Goal: Use online tool/utility: Utilize a website feature to perform a specific function

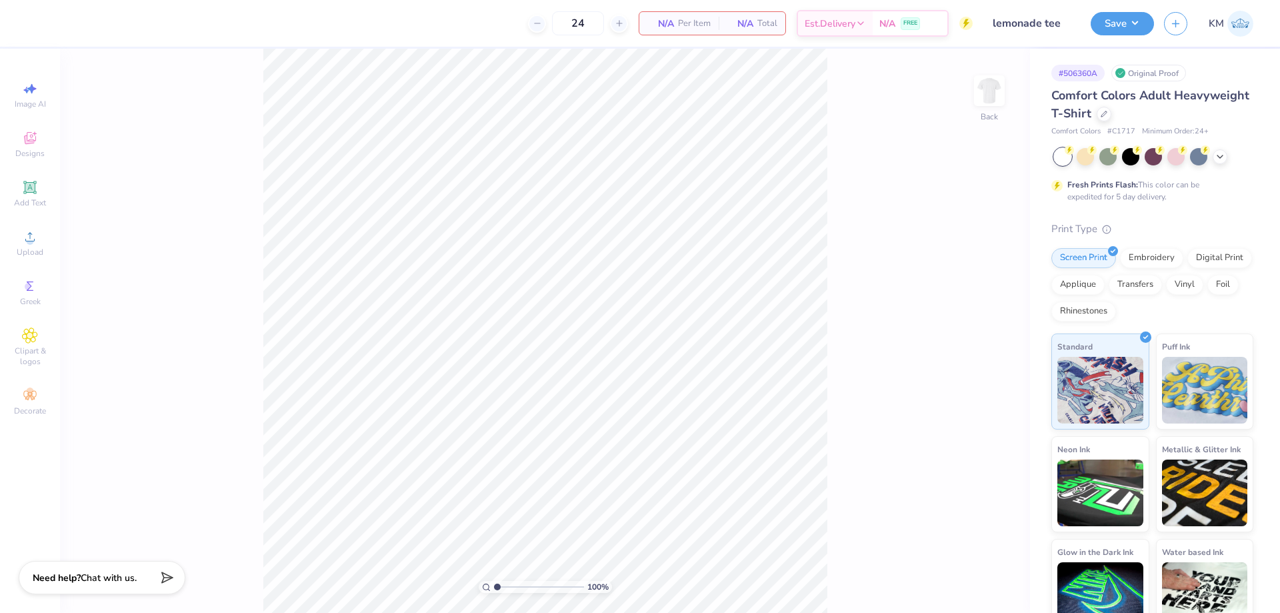
click at [957, 515] on div "100 % Back" at bounding box center [545, 331] width 970 height 564
click at [16, 233] on div "Upload" at bounding box center [30, 242] width 47 height 39
click at [36, 244] on icon at bounding box center [30, 237] width 16 height 16
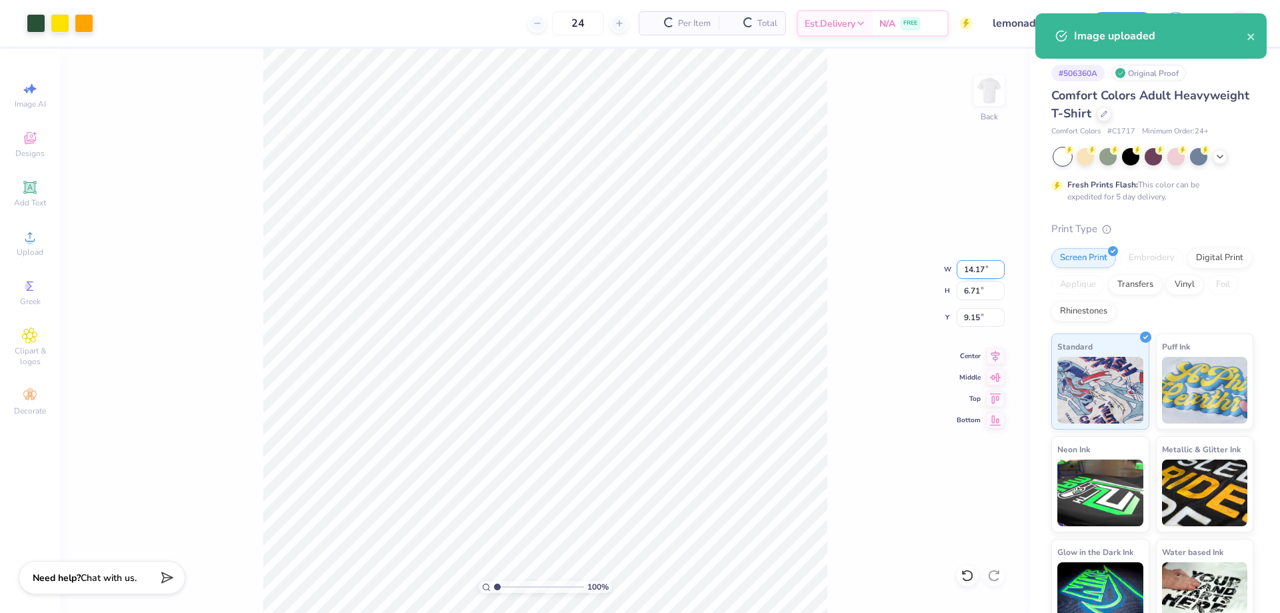
click at [972, 267] on input "14.17" at bounding box center [980, 269] width 48 height 19
type input "7"
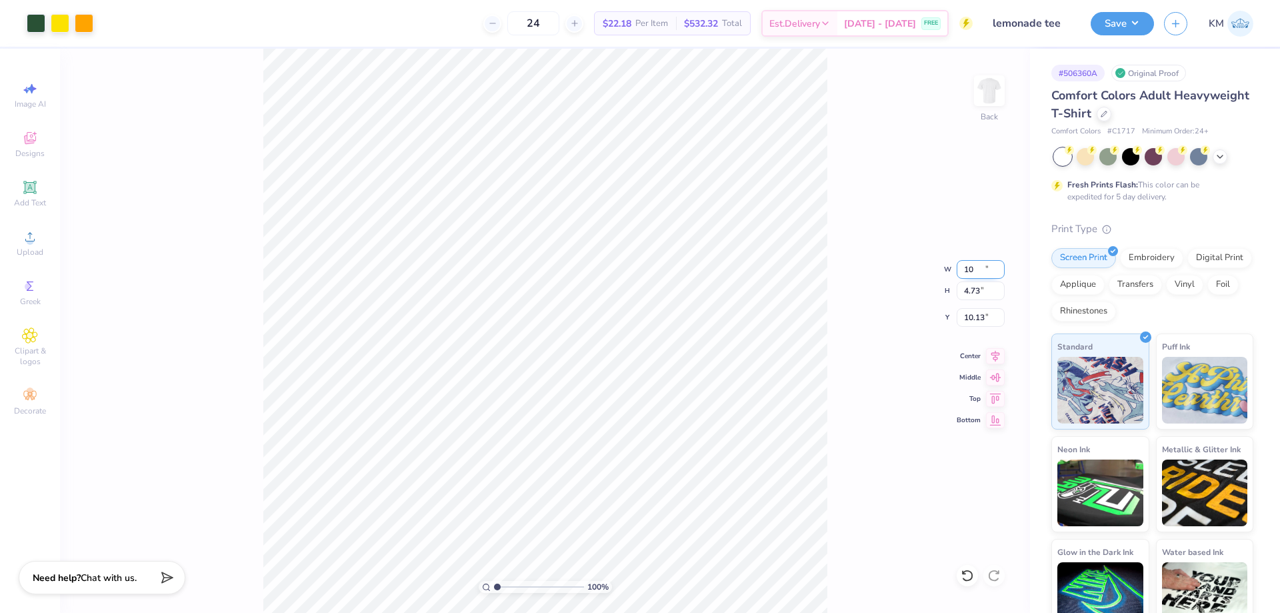
type input "10.00"
type input "4.73"
click at [972, 313] on input "10.13" at bounding box center [980, 317] width 48 height 19
type input "3"
type input "3.00"
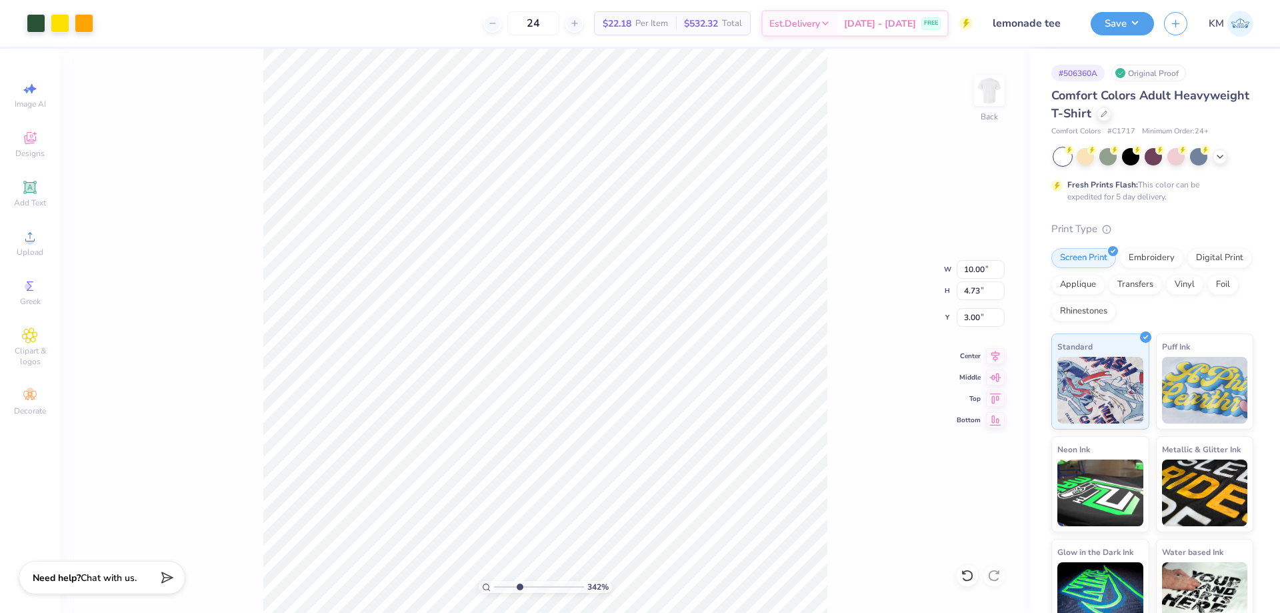
drag, startPoint x: 499, startPoint y: 591, endPoint x: 520, endPoint y: 581, distance: 23.3
click at [520, 583] on input "range" at bounding box center [539, 587] width 90 height 12
drag, startPoint x: 519, startPoint y: 583, endPoint x: 511, endPoint y: 581, distance: 8.9
click at [511, 581] on input "range" at bounding box center [539, 587] width 90 height 12
drag, startPoint x: 513, startPoint y: 585, endPoint x: 484, endPoint y: 585, distance: 28.7
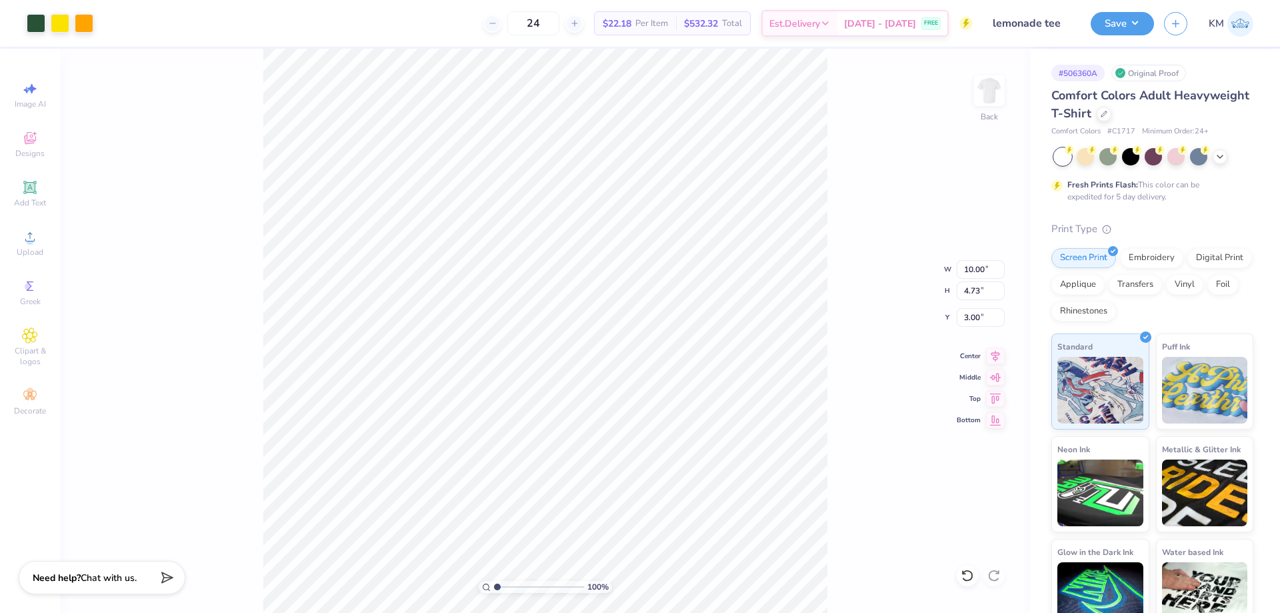
type input "1"
click at [494, 585] on input "range" at bounding box center [539, 587] width 90 height 12
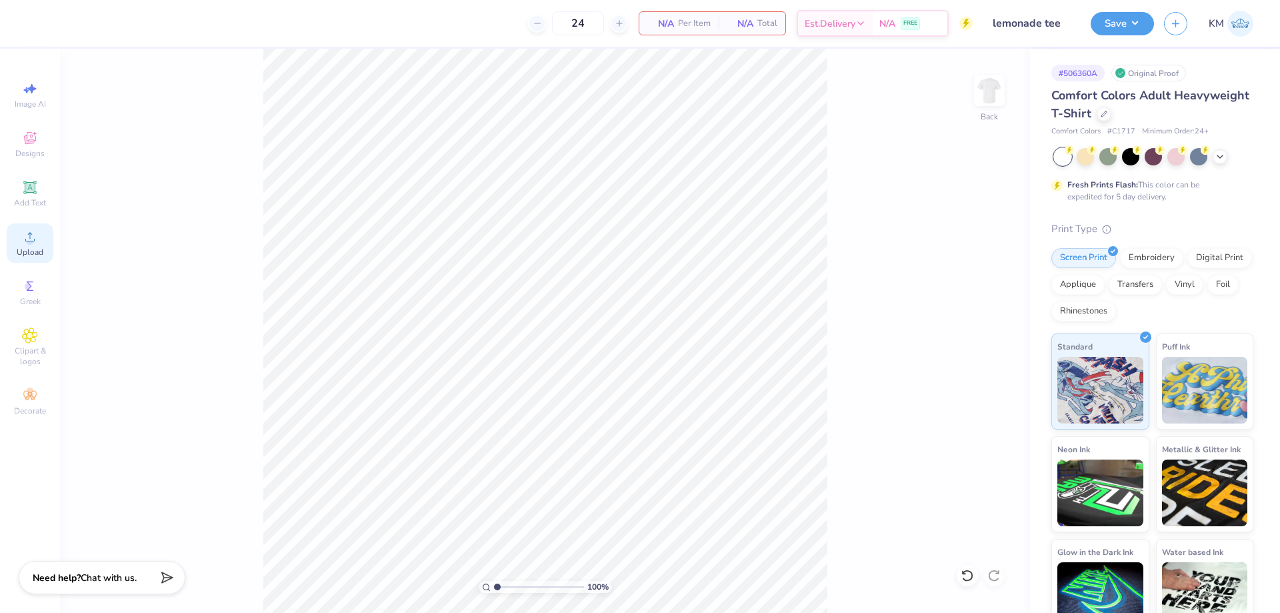
click at [37, 241] on icon at bounding box center [30, 237] width 16 height 16
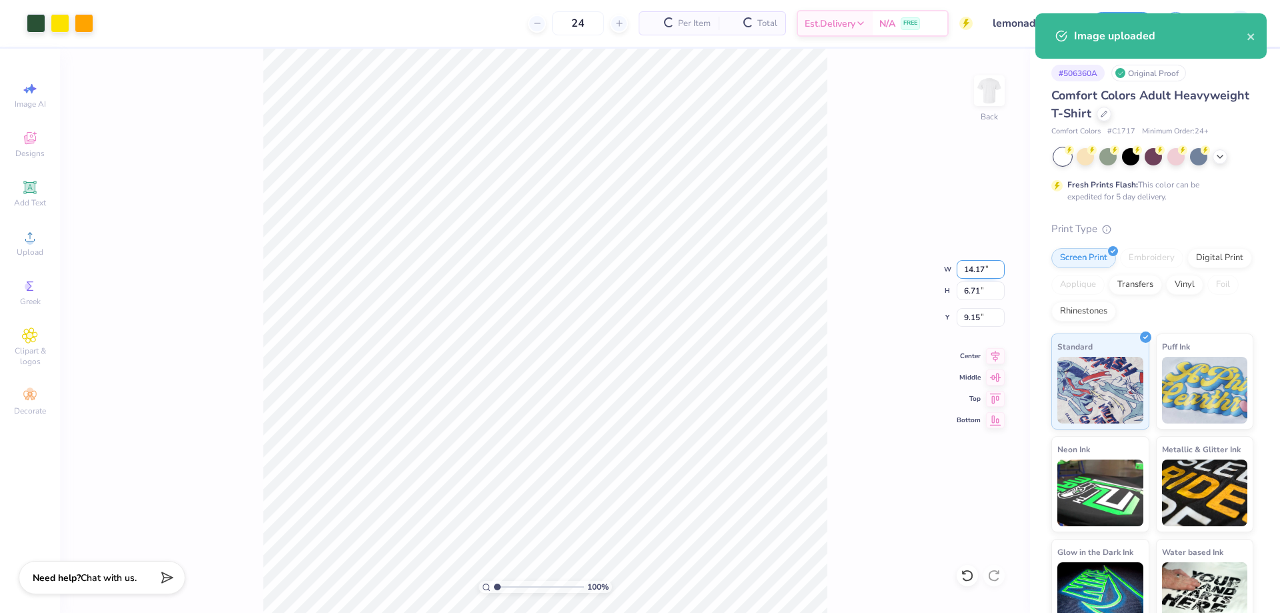
click at [975, 271] on input "14.17" at bounding box center [980, 269] width 48 height 19
type input "1"
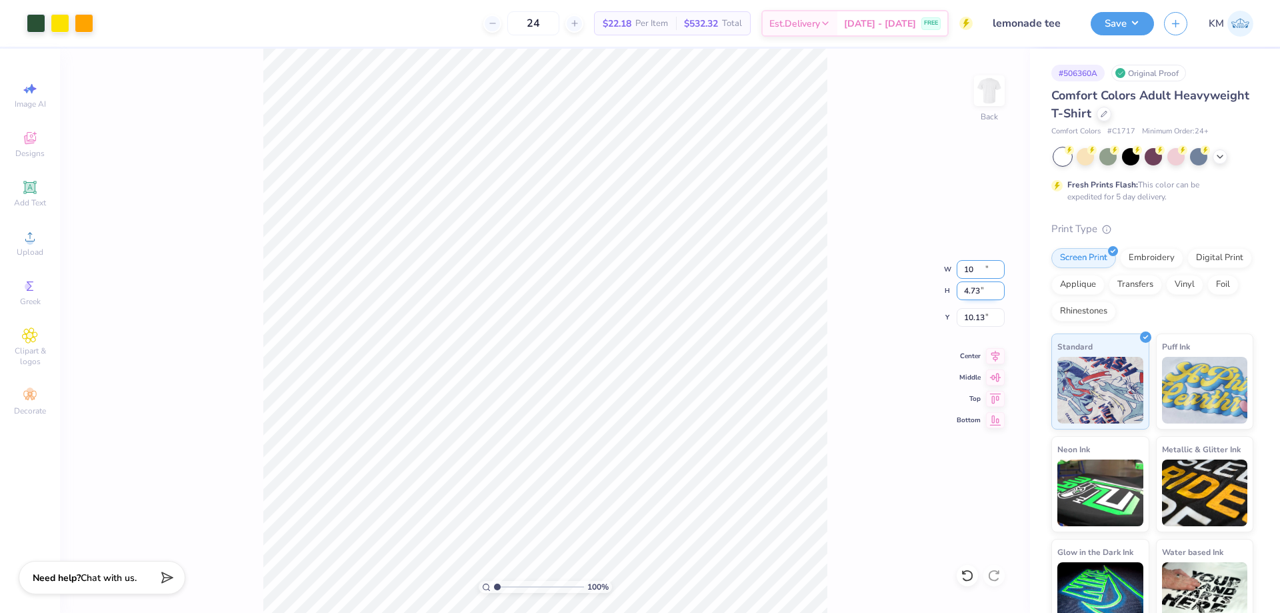
type input "10.00"
type input "4.73"
click at [967, 315] on input "10.13" at bounding box center [980, 317] width 48 height 19
type input "3"
type input "3.00"
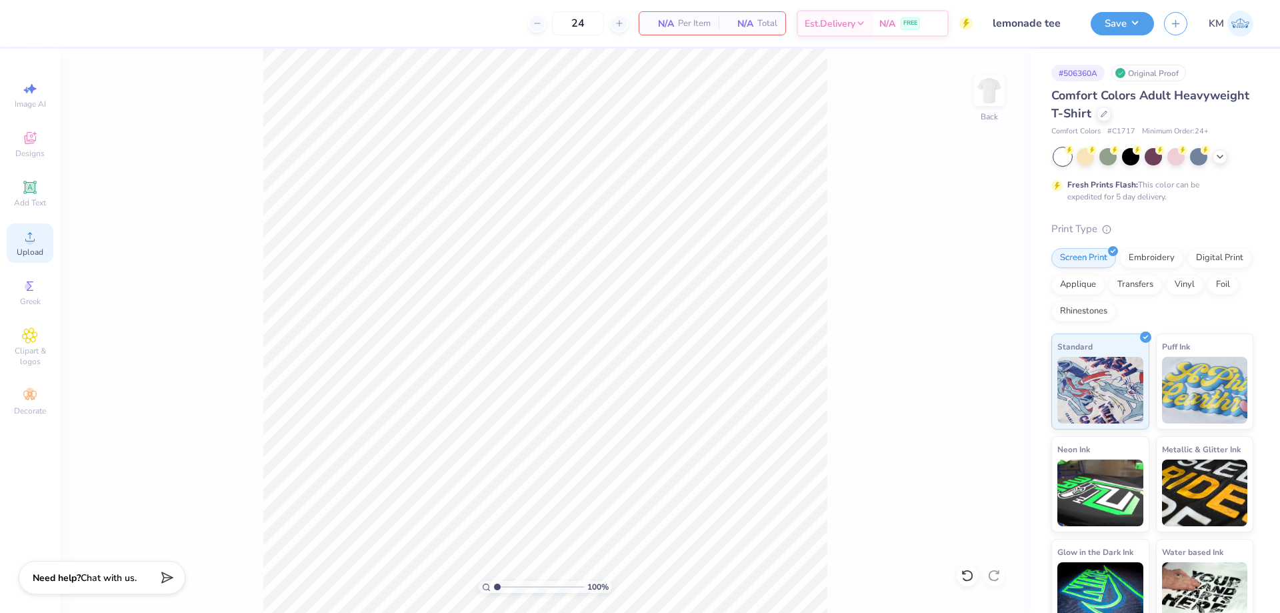
click at [31, 243] on circle at bounding box center [29, 240] width 7 height 7
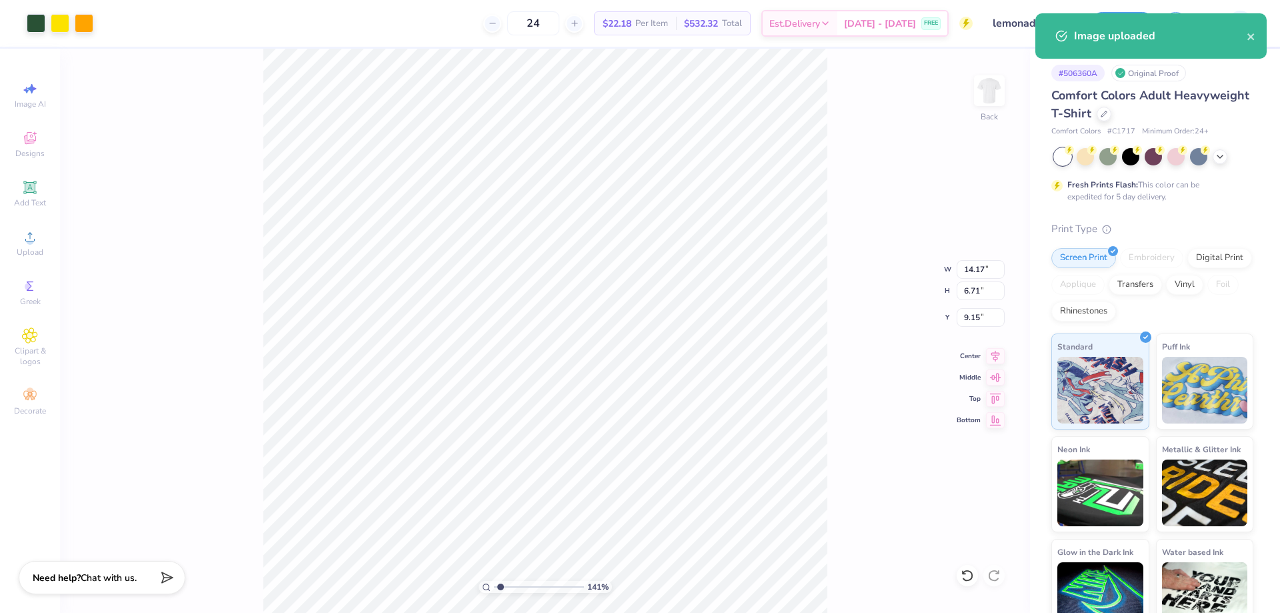
type input "1.41"
click at [501, 587] on input "range" at bounding box center [539, 587] width 90 height 12
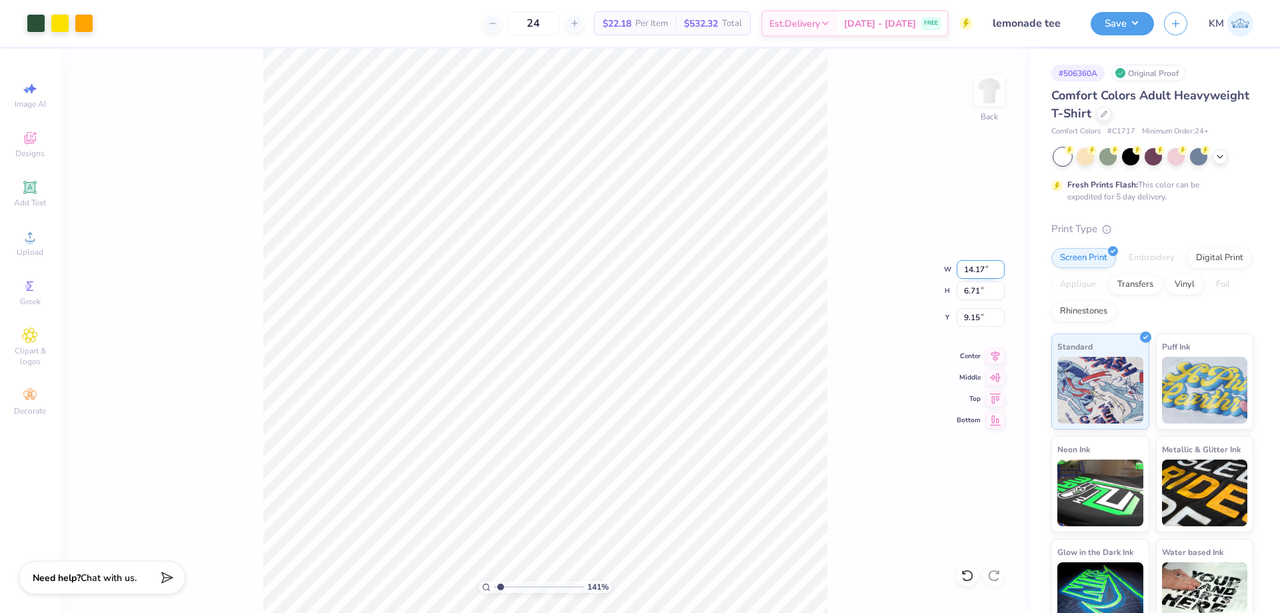
click at [970, 269] on input "14.17" at bounding box center [980, 269] width 48 height 19
type input "7"
type input "10.00"
type input "4.73"
click at [972, 312] on input "10.13" at bounding box center [980, 317] width 48 height 19
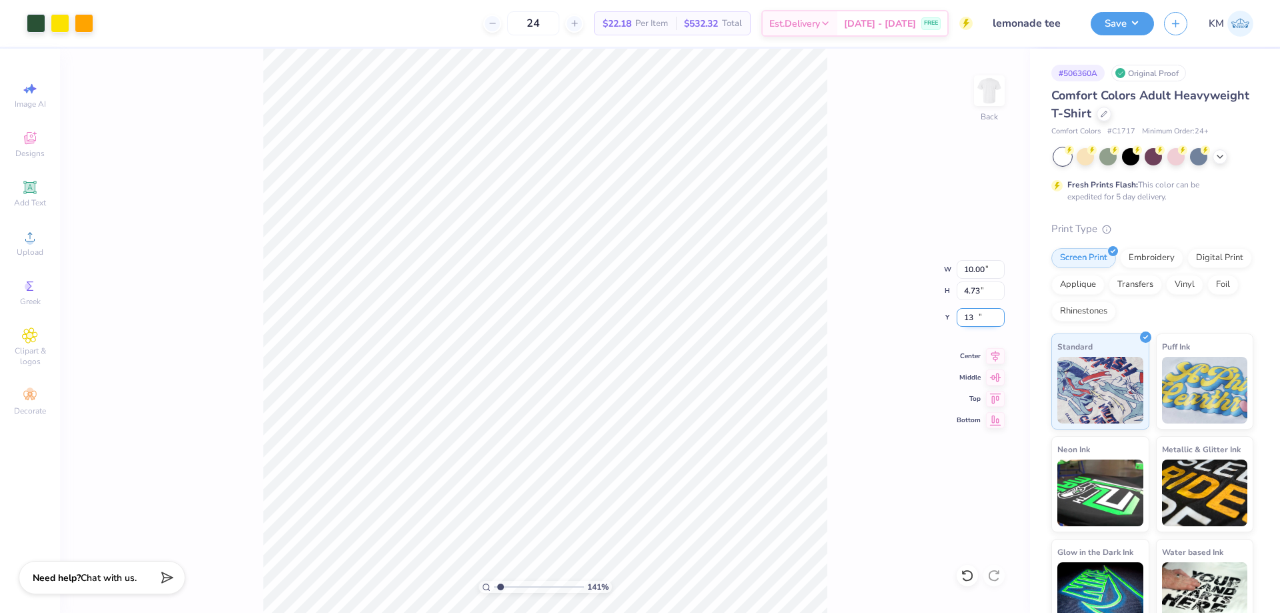
type input "3"
type input "3.00"
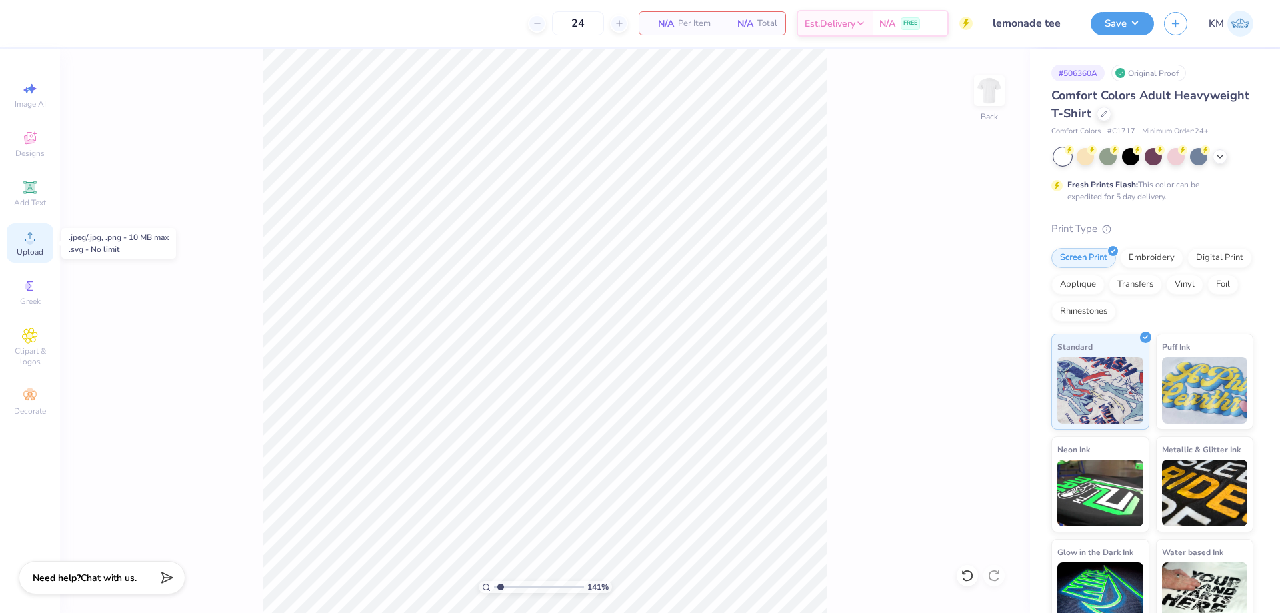
click at [35, 241] on icon at bounding box center [30, 237] width 16 height 16
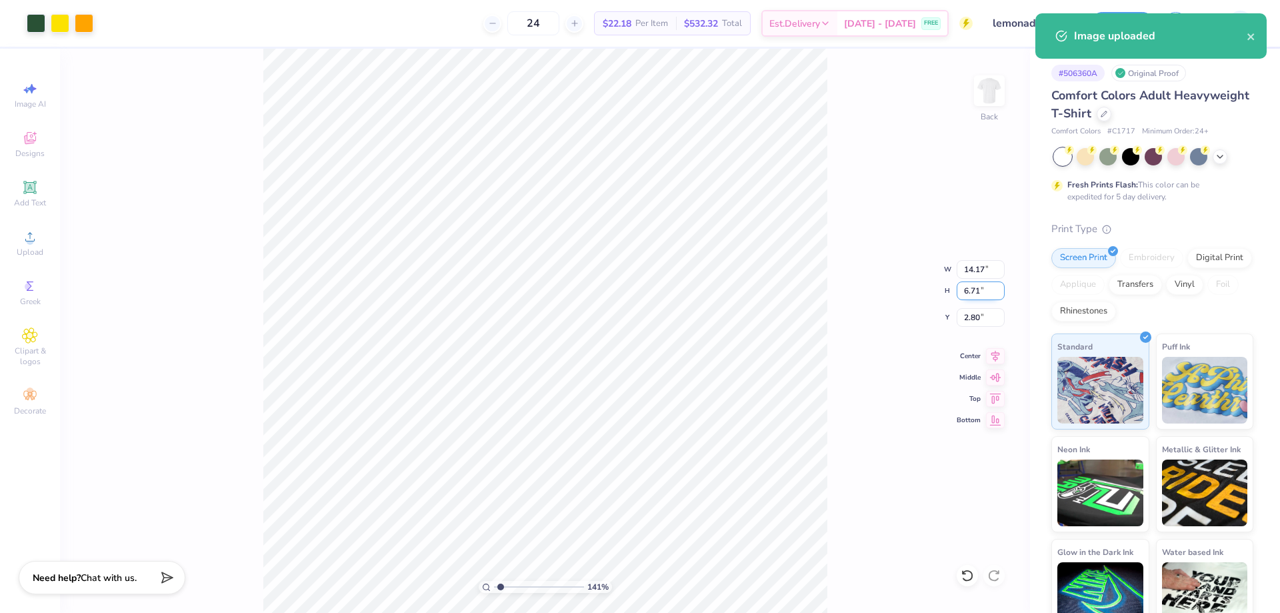
type input "2.80"
click at [978, 278] on div "141 % Back W 14.17 14.17 " H 6.71 6.71 " Y 2.80 2.80 " Center Middle Top Bottom" at bounding box center [545, 331] width 970 height 564
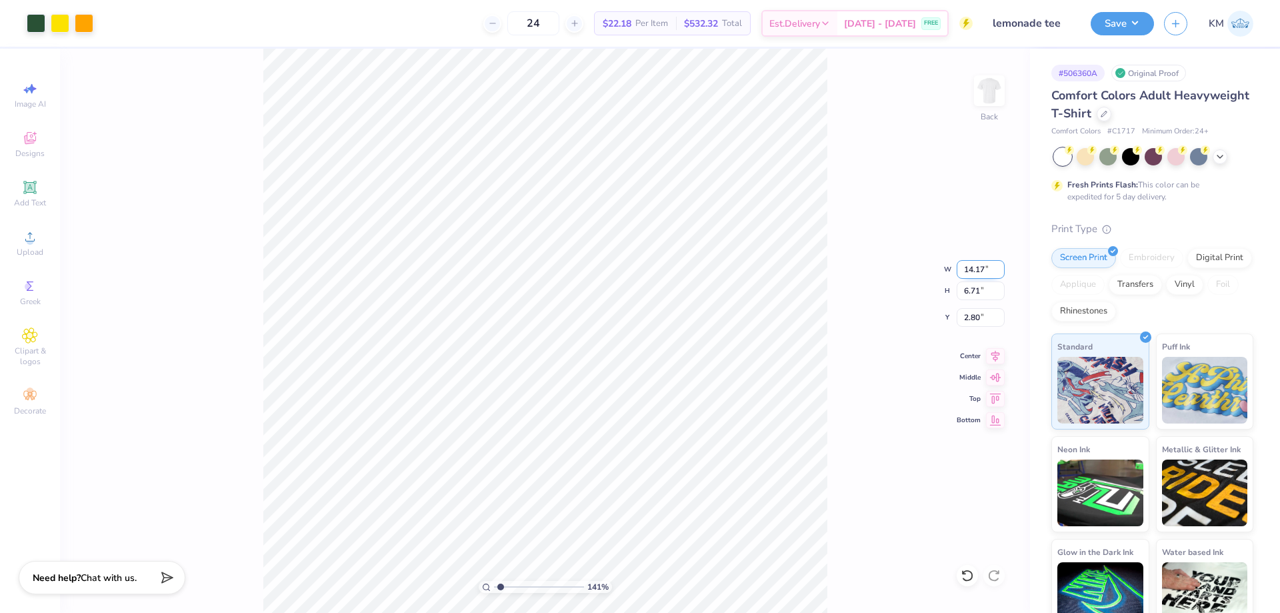
click at [968, 272] on input "14.17" at bounding box center [980, 269] width 48 height 19
type input "7"
type input "10.00"
type input "4.73"
click at [973, 314] on input "3.78" at bounding box center [980, 317] width 48 height 19
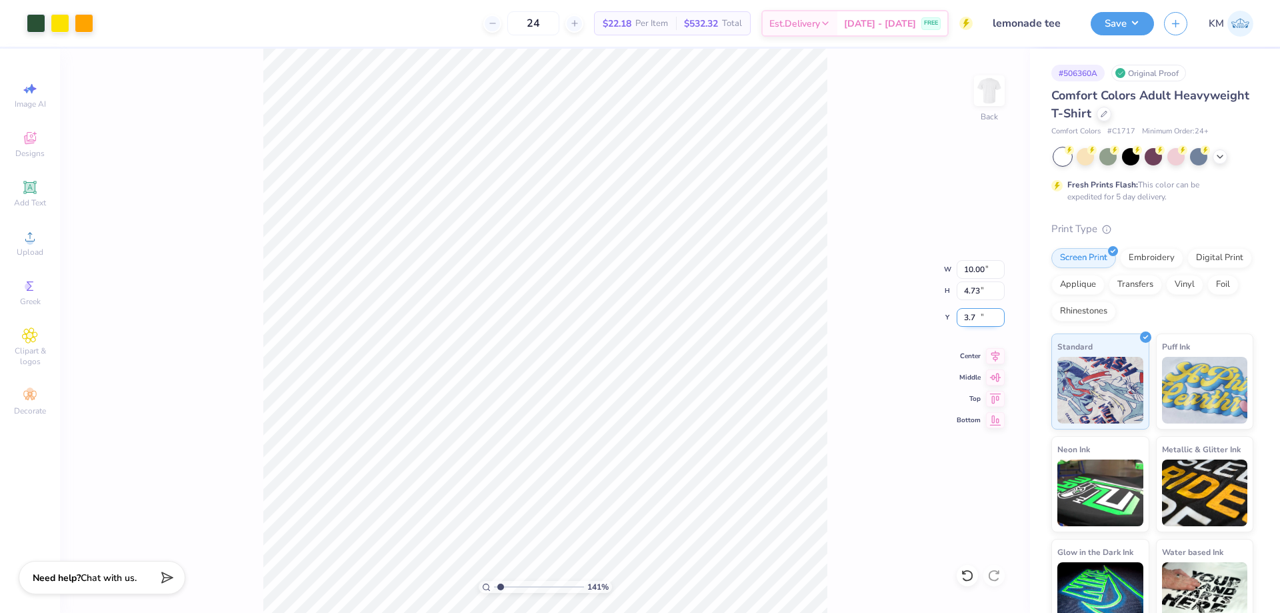
type input "3"
type input "3.00"
drag, startPoint x: 500, startPoint y: 587, endPoint x: 486, endPoint y: 588, distance: 14.0
click at [494, 588] on input "range" at bounding box center [539, 587] width 90 height 12
type input "1"
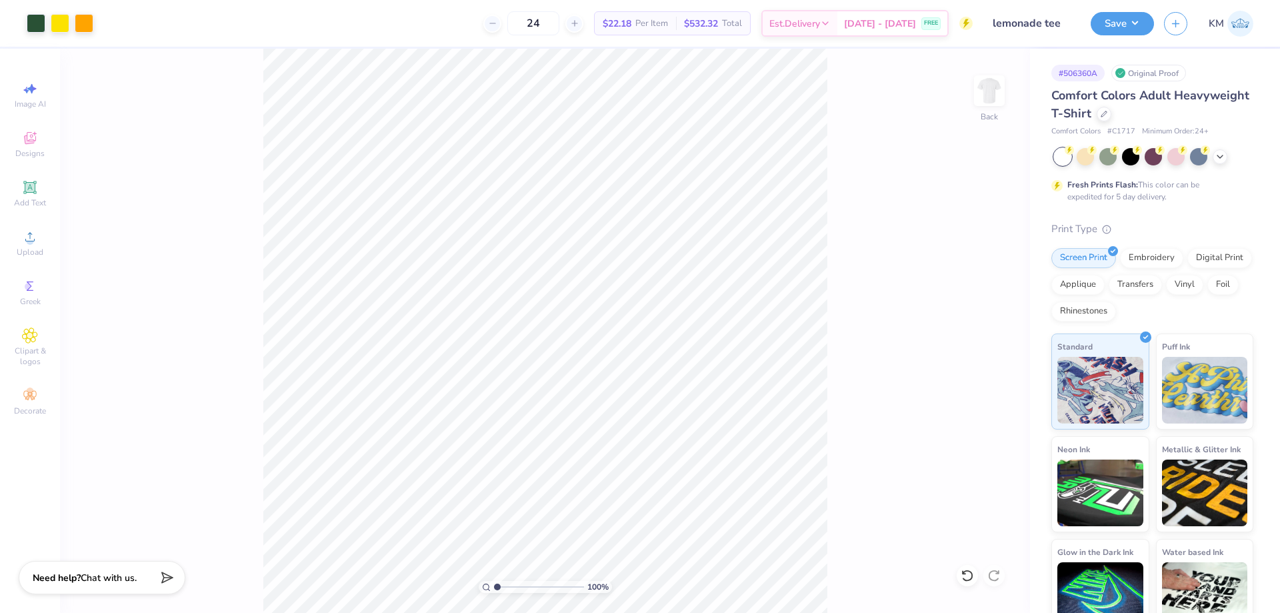
drag, startPoint x: 498, startPoint y: 585, endPoint x: 485, endPoint y: 583, distance: 13.5
click at [494, 586] on input "range" at bounding box center [539, 587] width 90 height 12
drag, startPoint x: 1133, startPoint y: 38, endPoint x: 1134, endPoint y: 25, distance: 13.3
click at [1133, 34] on div "Save KM" at bounding box center [1184, 23] width 189 height 47
click at [1134, 24] on button "Save" at bounding box center [1121, 21] width 63 height 23
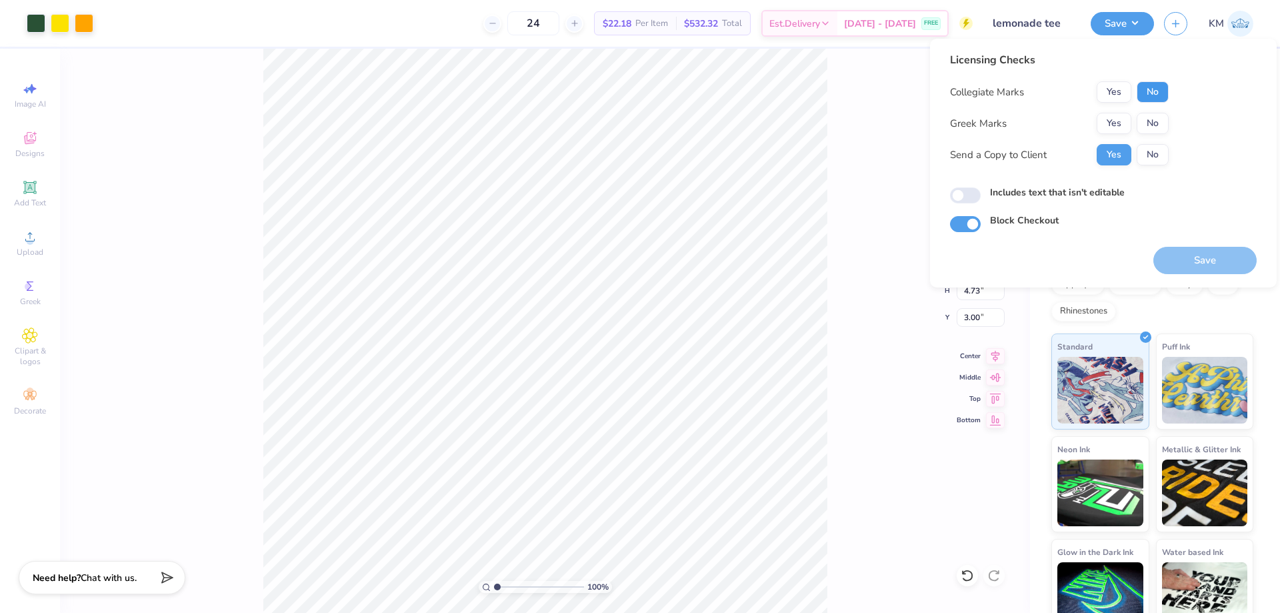
click at [1147, 91] on button "No" at bounding box center [1152, 91] width 32 height 21
drag, startPoint x: 1152, startPoint y: 110, endPoint x: 1158, endPoint y: 125, distance: 15.8
click at [1158, 125] on button "No" at bounding box center [1152, 123] width 32 height 21
click at [1176, 263] on button "Save" at bounding box center [1204, 260] width 103 height 27
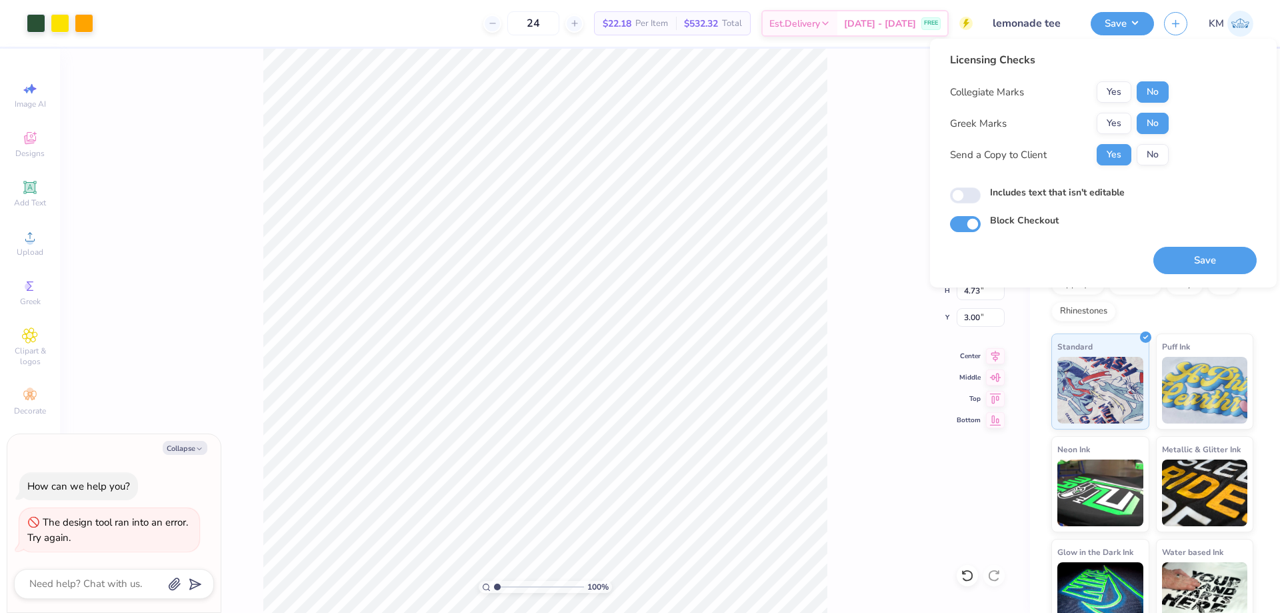
click at [834, 265] on div "100 % Back W 10.00 10.00 " H 4.73 4.73 " Y 3.00 3.00 " Center Middle Top Bottom" at bounding box center [545, 331] width 970 height 564
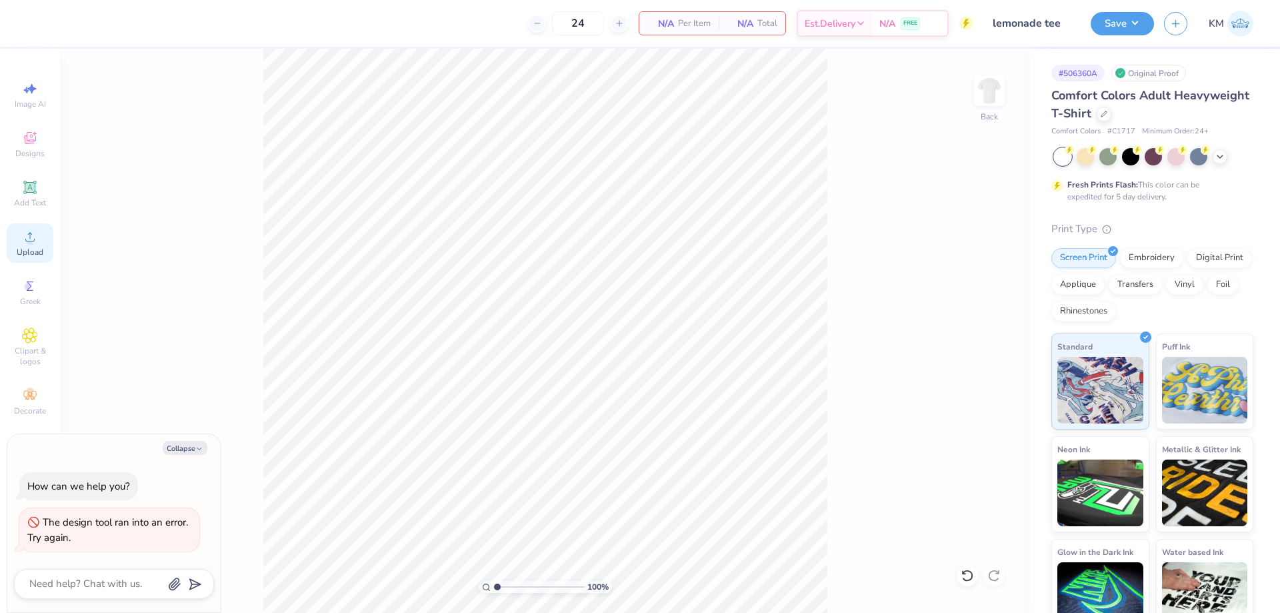
click at [33, 243] on icon at bounding box center [30, 237] width 16 height 16
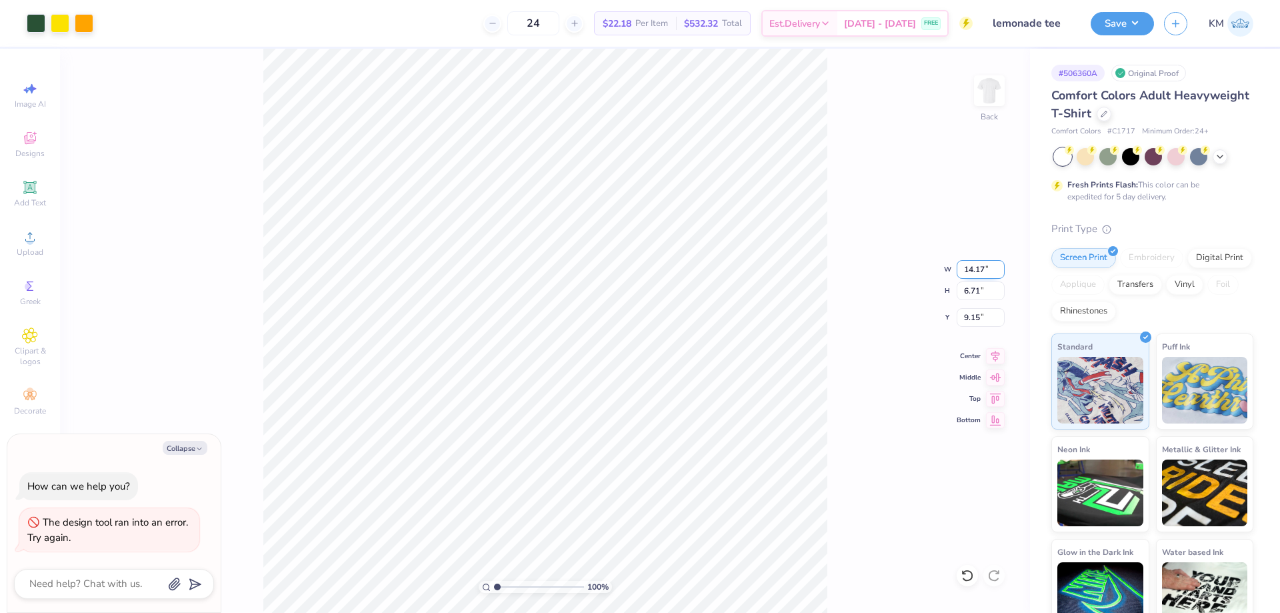
type textarea "x"
click at [975, 271] on input "14.17" at bounding box center [980, 269] width 48 height 19
type input "1"
type input "10"
type textarea "x"
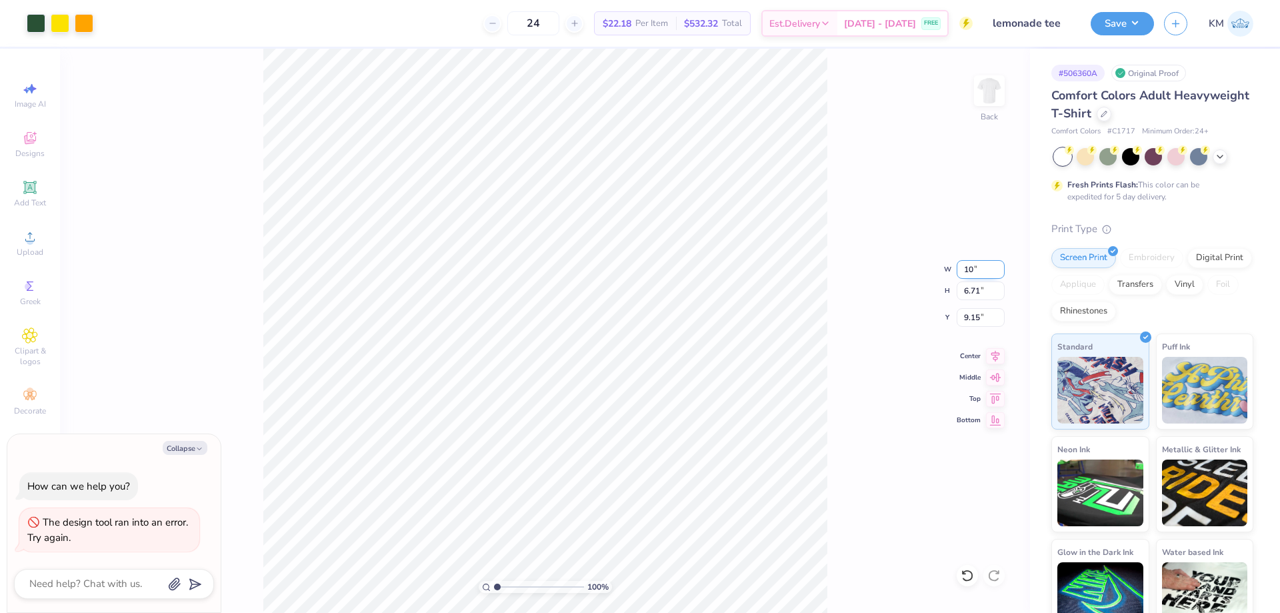
type input "10.00"
type input "4.73"
click at [968, 323] on input "10.13" at bounding box center [980, 317] width 48 height 19
type input "3"
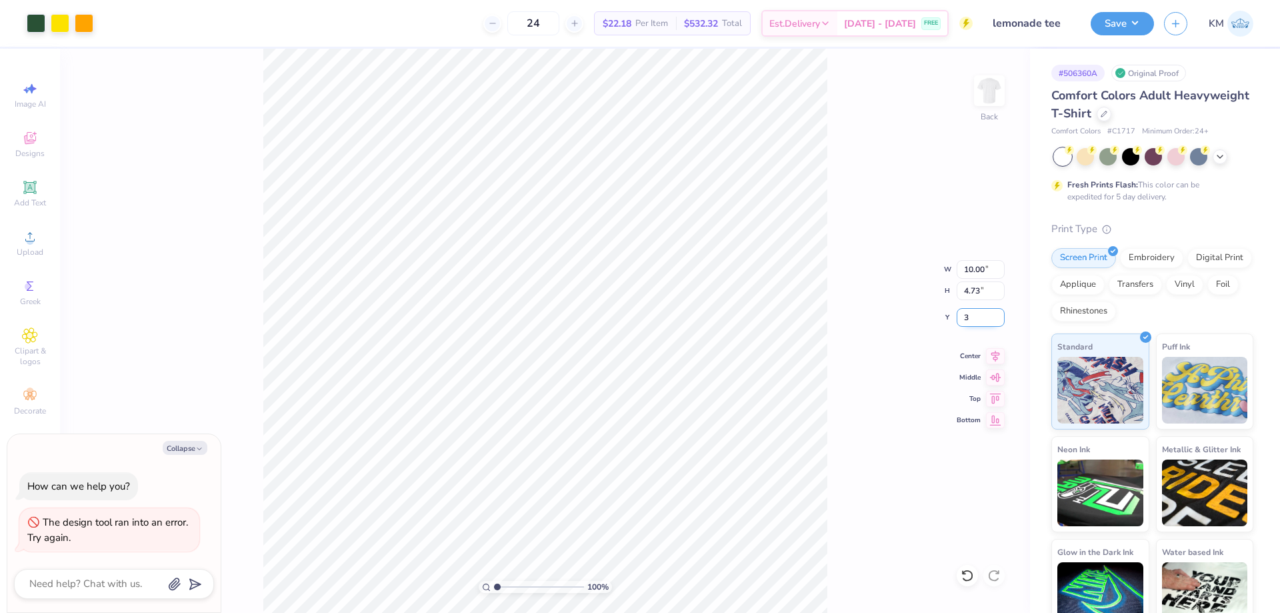
type textarea "x"
type input "3.00"
click at [1122, 16] on button "Save" at bounding box center [1121, 21] width 63 height 23
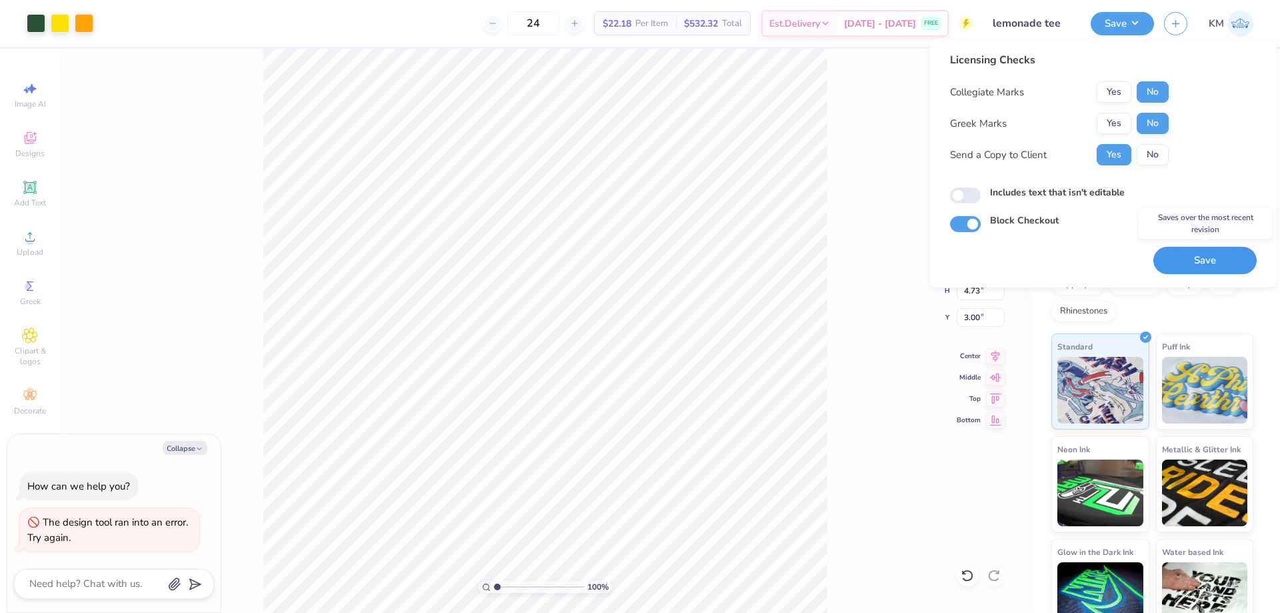
click at [1187, 265] on button "Save" at bounding box center [1204, 260] width 103 height 27
type textarea "x"
